Goal: Information Seeking & Learning: Learn about a topic

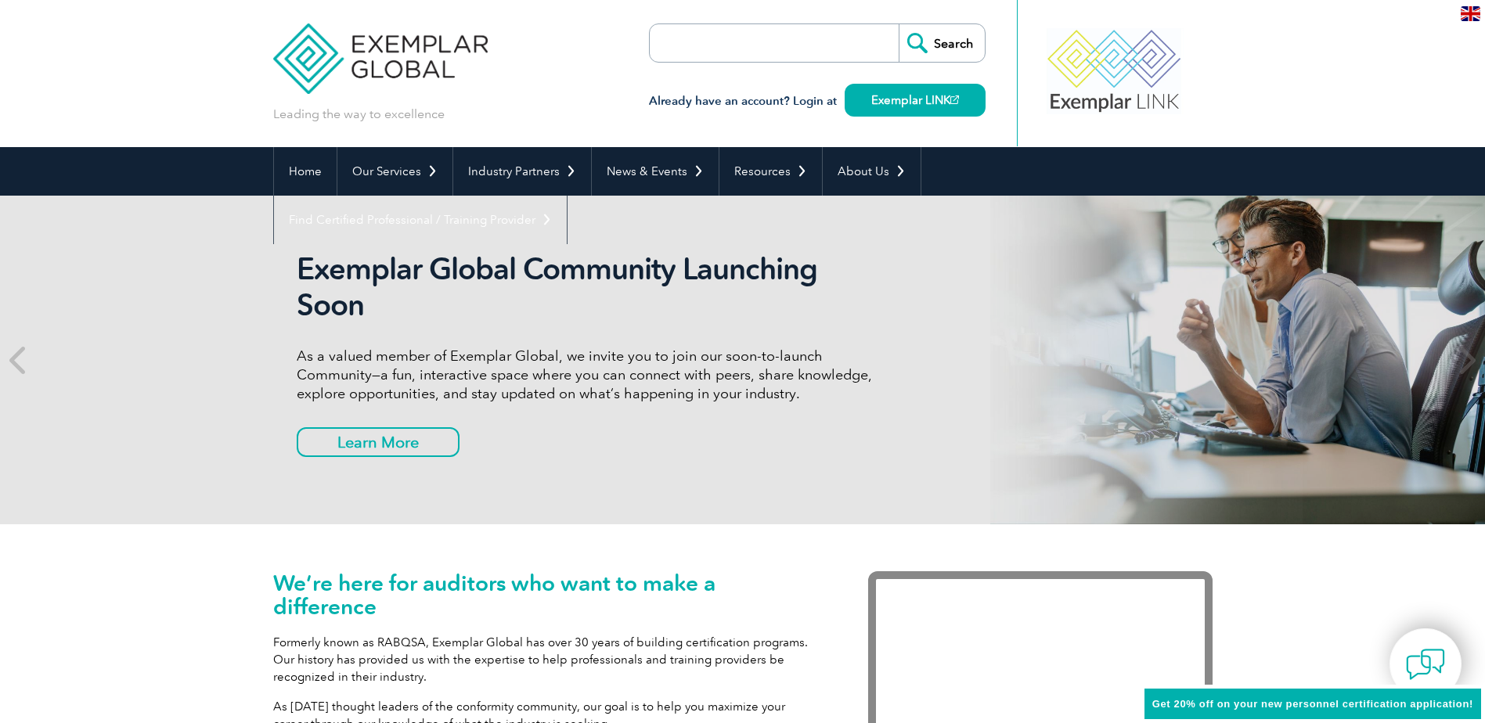
click at [698, 52] on input "search" at bounding box center [740, 43] width 164 height 38
type input "emc"
click at [899, 24] on input "Search" at bounding box center [942, 43] width 86 height 38
click at [954, 46] on input "Search" at bounding box center [942, 43] width 86 height 38
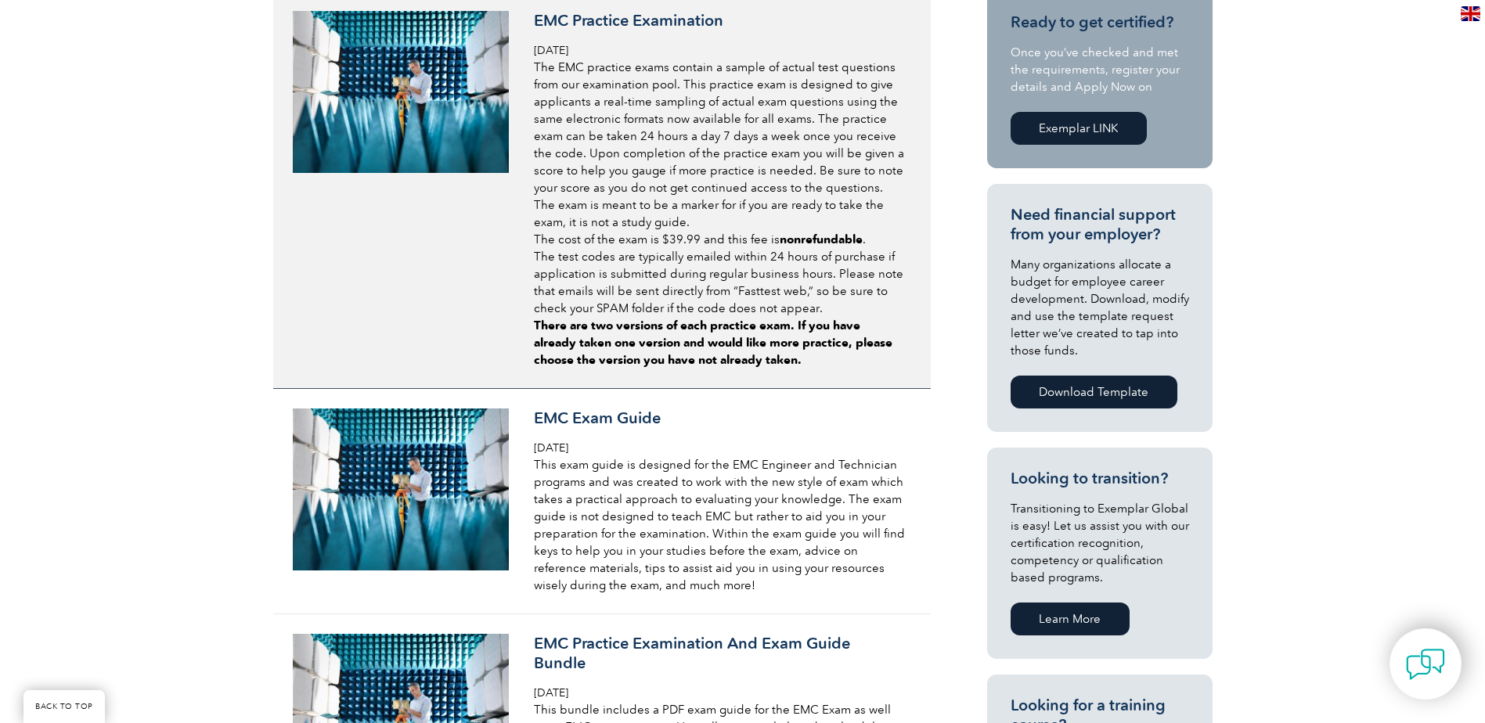
scroll to position [783, 0]
